Goal: Transaction & Acquisition: Purchase product/service

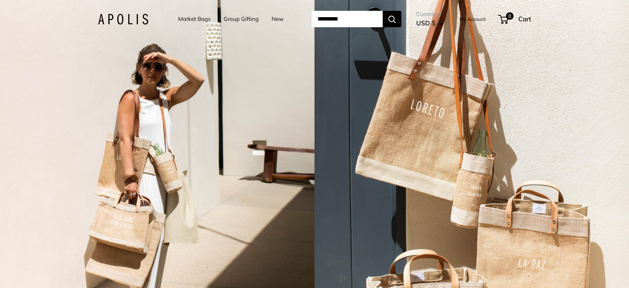
click at [193, 20] on link "Market Bags" at bounding box center [194, 19] width 32 height 10
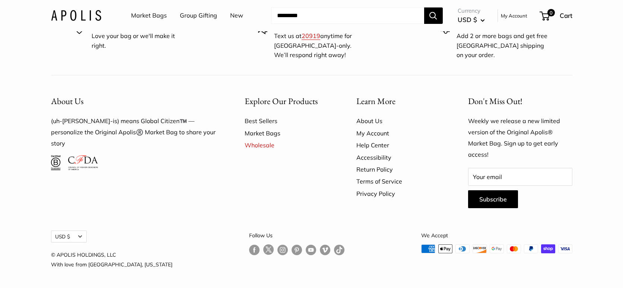
scroll to position [2267, 0]
click at [266, 130] on link "Market Bags" at bounding box center [288, 133] width 86 height 12
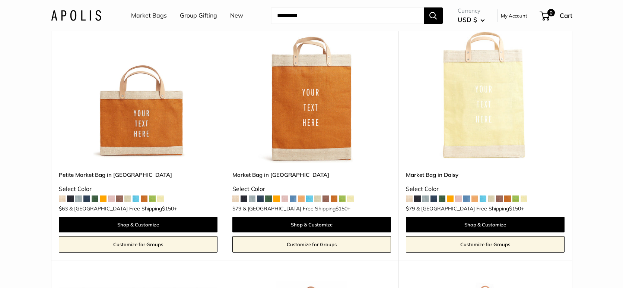
scroll to position [1527, 0]
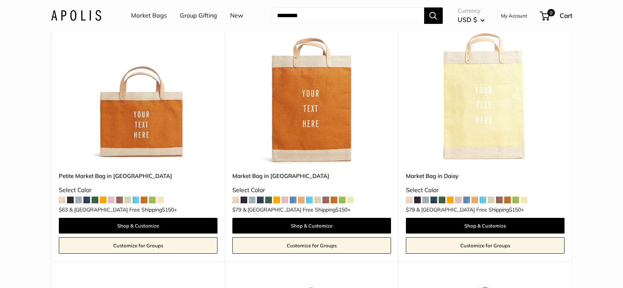
click at [111, 196] on span at bounding box center [111, 199] width 7 height 7
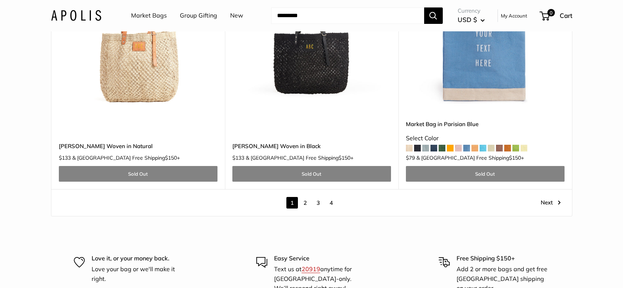
scroll to position [4304, 0]
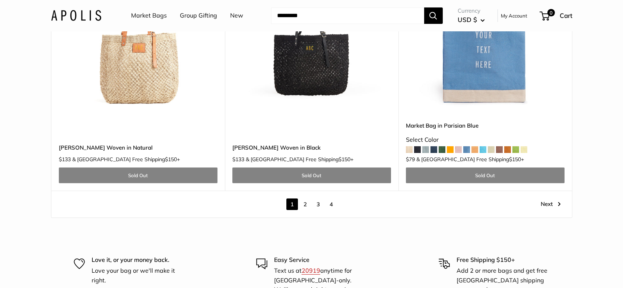
click at [303, 198] on link "2" at bounding box center [305, 204] width 12 height 12
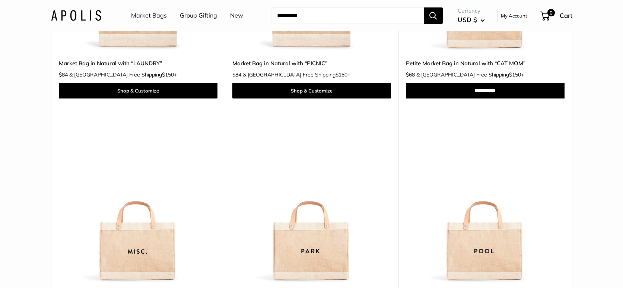
scroll to position [4012, 0]
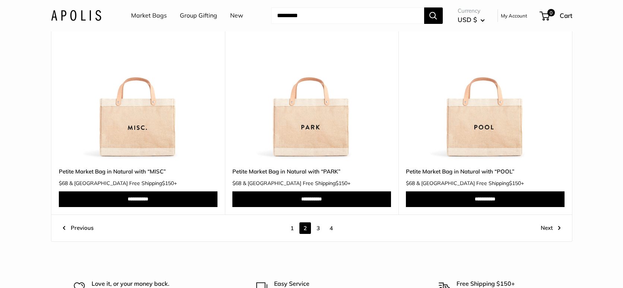
click at [549, 228] on link "Next" at bounding box center [551, 228] width 20 height 12
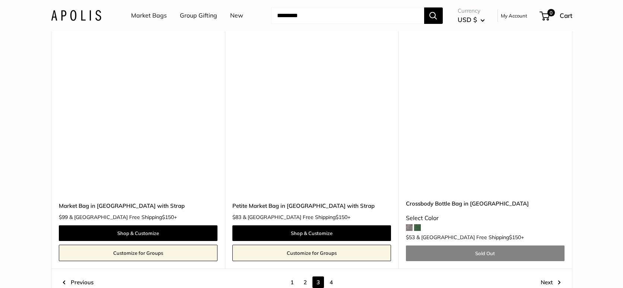
scroll to position [4020, 0]
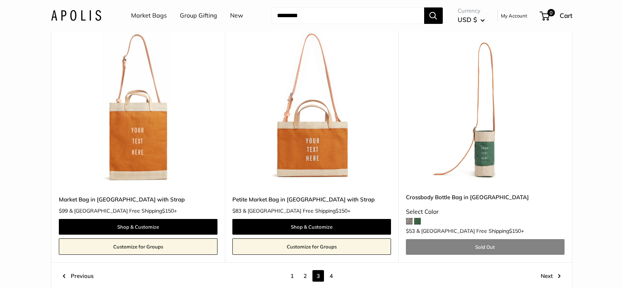
click at [333, 270] on link "4" at bounding box center [332, 276] width 12 height 12
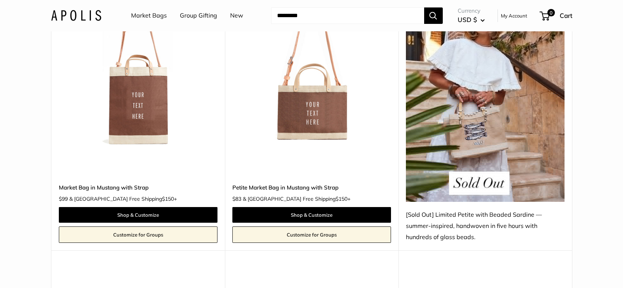
scroll to position [456, 0]
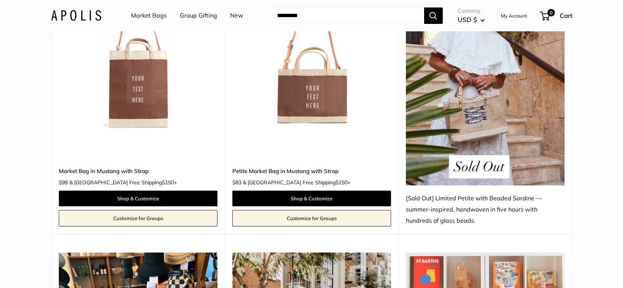
click at [0, 0] on img at bounding box center [0, 0] width 0 height 0
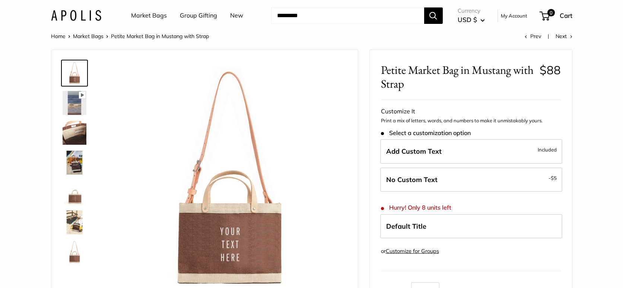
click at [69, 123] on img at bounding box center [75, 133] width 24 height 24
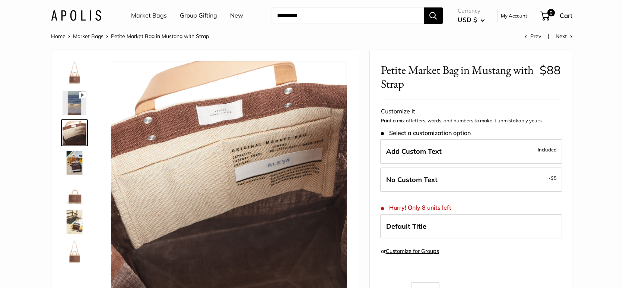
click at [73, 160] on img at bounding box center [75, 162] width 24 height 24
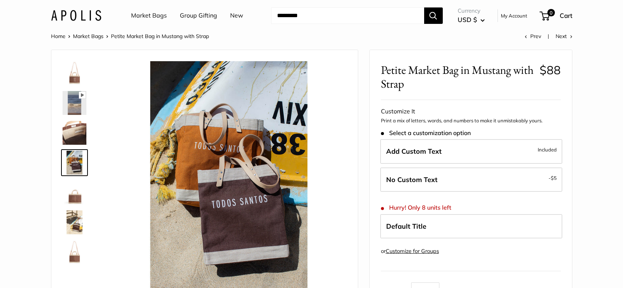
click at [76, 196] on img at bounding box center [75, 192] width 24 height 24
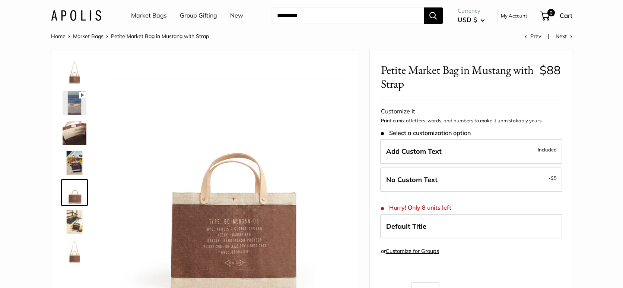
click at [75, 225] on img at bounding box center [75, 222] width 24 height 24
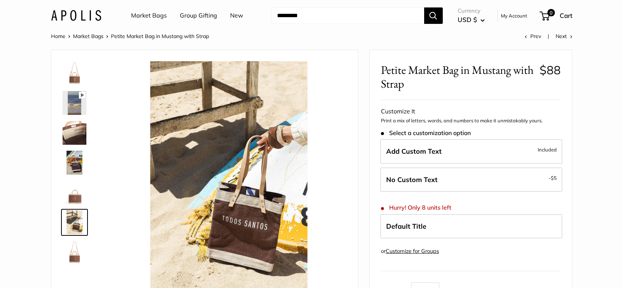
click at [72, 250] on img at bounding box center [75, 252] width 24 height 24
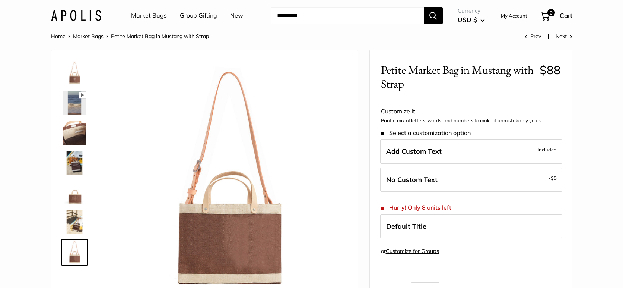
click at [140, 17] on link "Market Bags" at bounding box center [149, 15] width 36 height 11
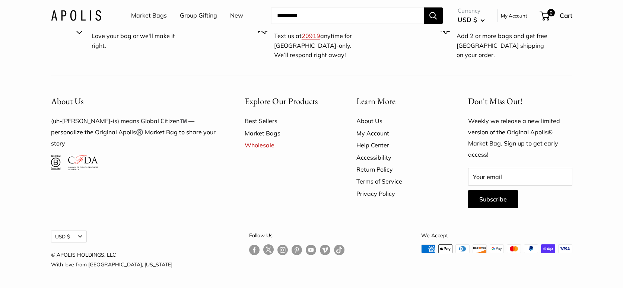
scroll to position [1969, 0]
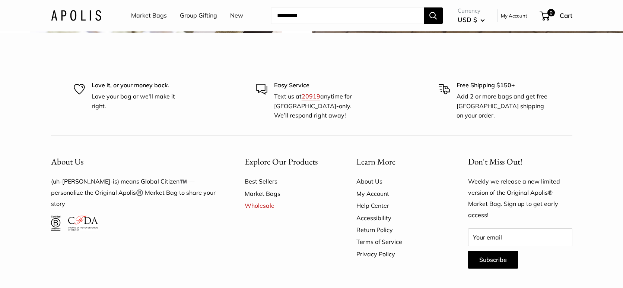
click at [235, 15] on link "New" at bounding box center [236, 15] width 13 height 11
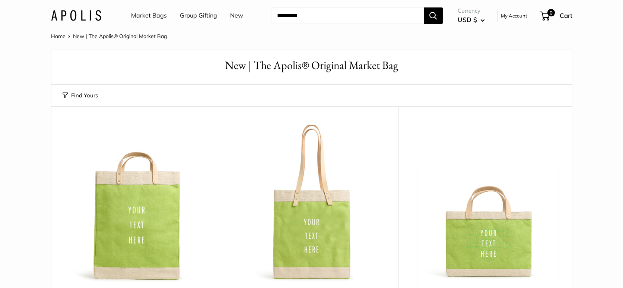
click at [71, 15] on img at bounding box center [76, 15] width 50 height 11
